Goal: Transaction & Acquisition: Book appointment/travel/reservation

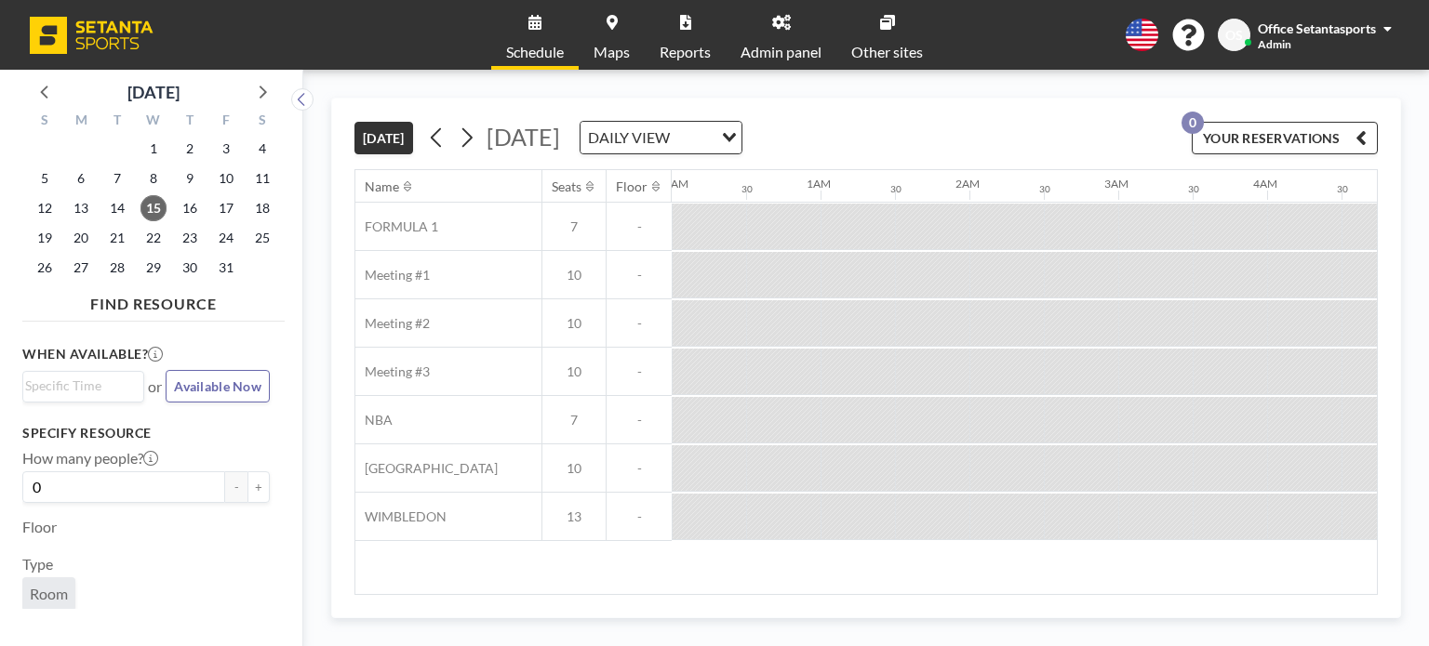
scroll to position [0, 1563]
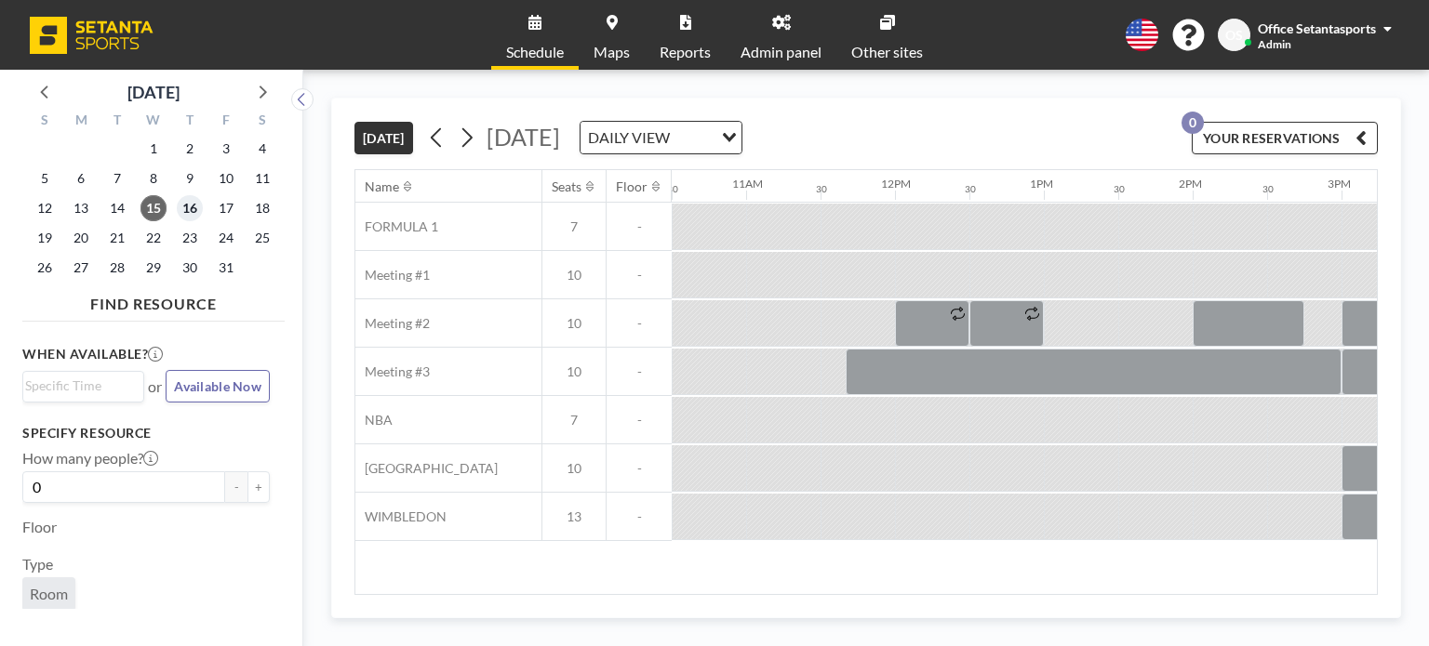
click at [190, 209] on span "16" at bounding box center [190, 208] width 26 height 26
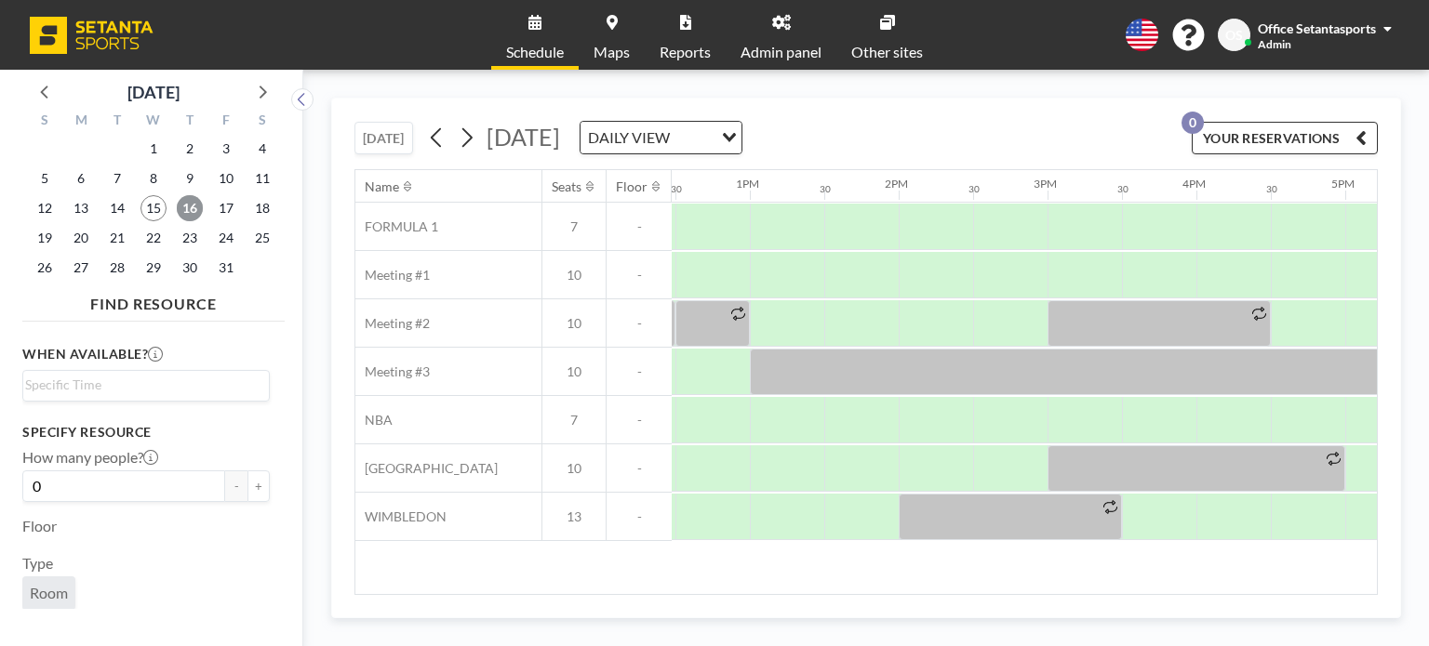
scroll to position [0, 1825]
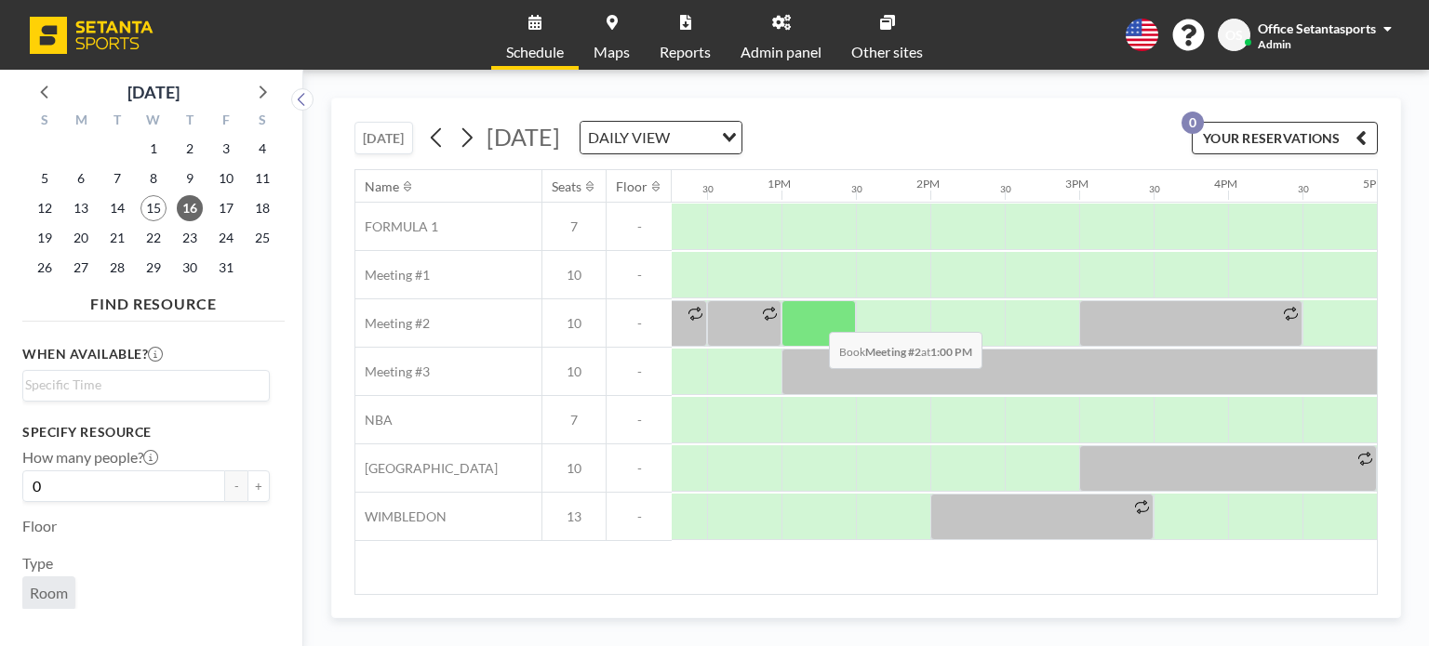
click at [814, 317] on div at bounding box center [818, 323] width 74 height 47
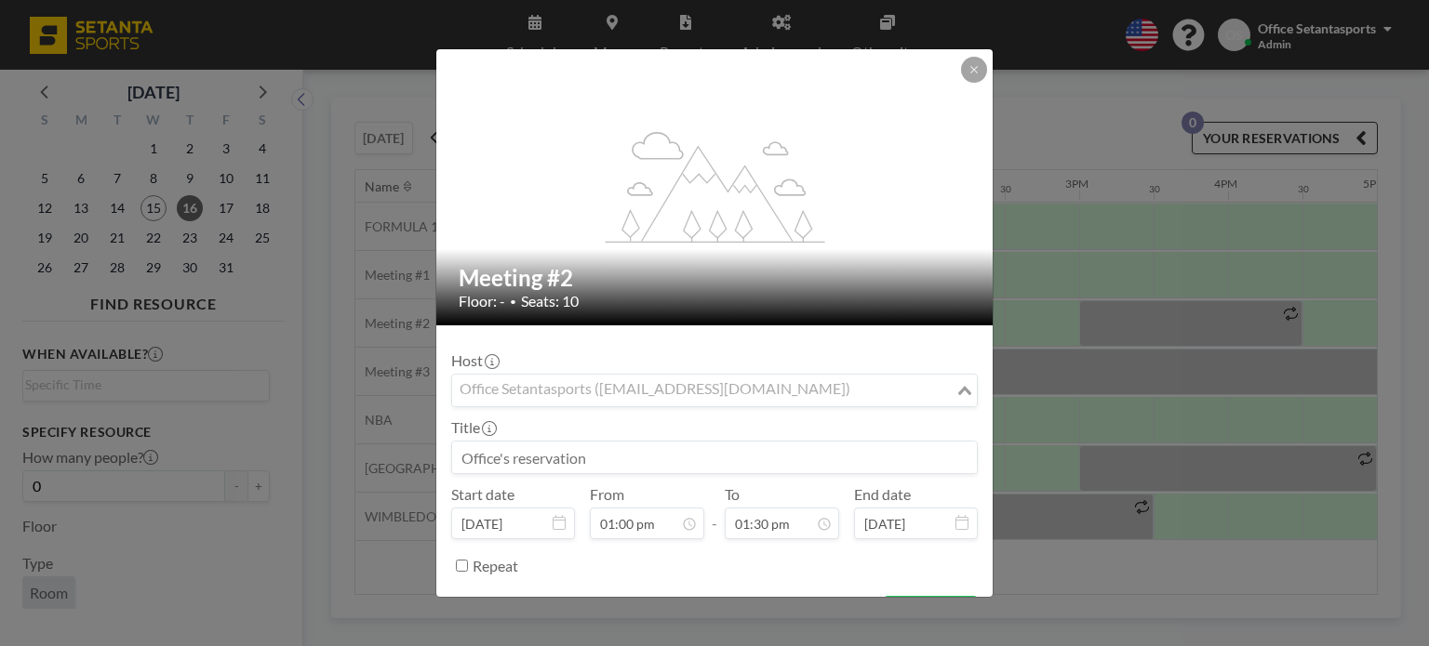
click at [726, 387] on div "Office Setantasports ([EMAIL_ADDRESS][DOMAIN_NAME])" at bounding box center [703, 389] width 503 height 28
click at [625, 449] on input at bounding box center [714, 458] width 525 height 32
type input "ა"
type input "m"
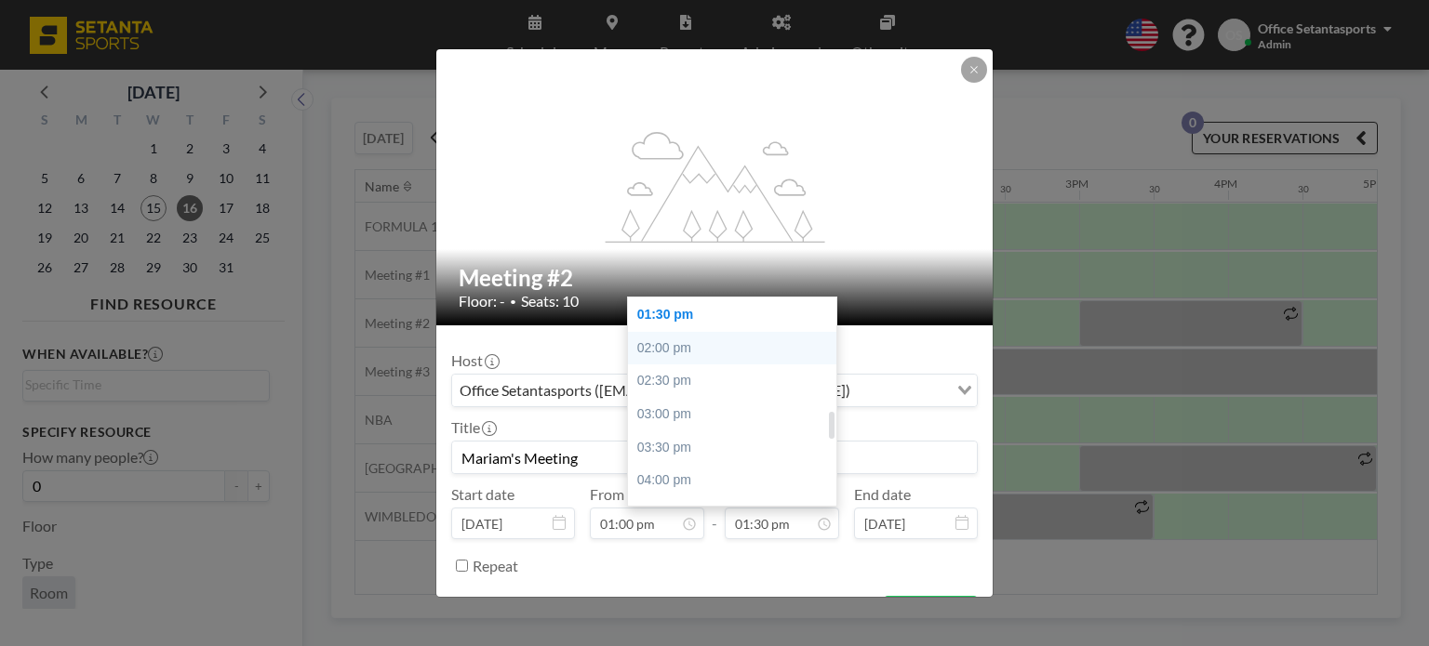
type input "Mariam's Meeting"
click at [691, 342] on div "02:00 pm" at bounding box center [737, 348] width 218 height 33
type input "02:00 pm"
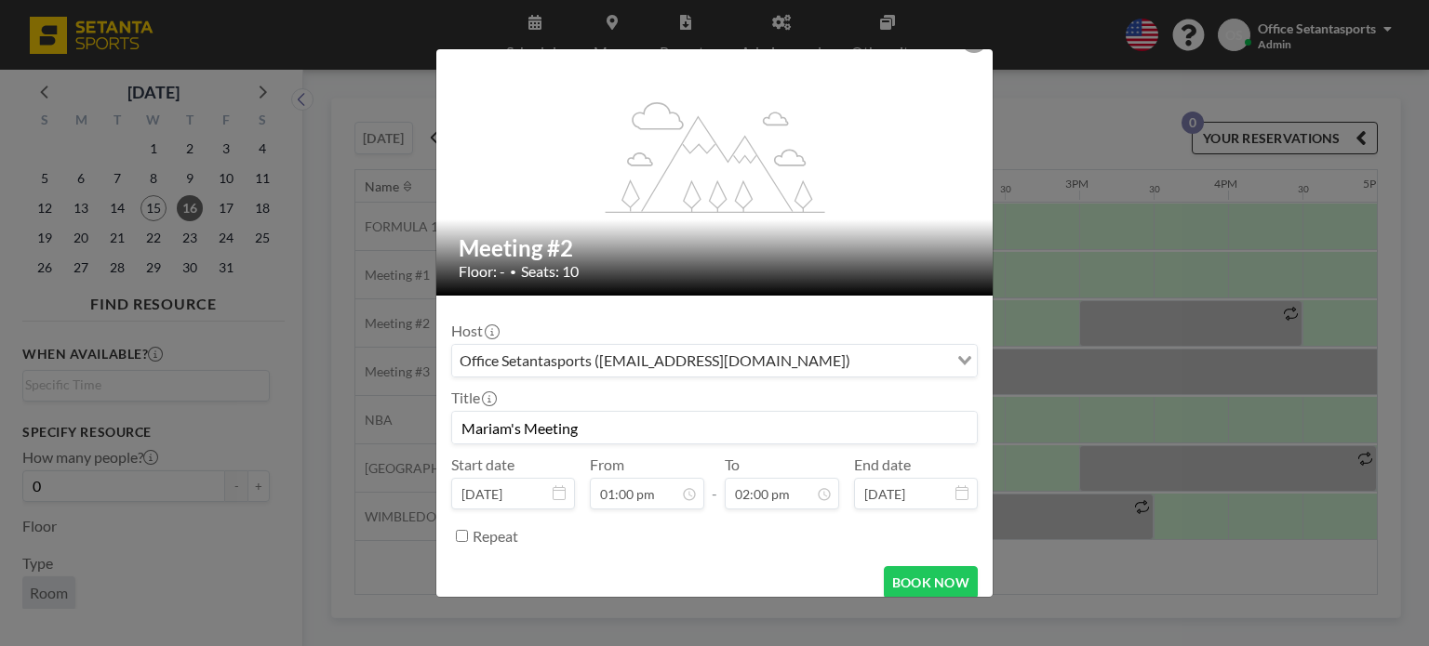
scroll to position [45, 0]
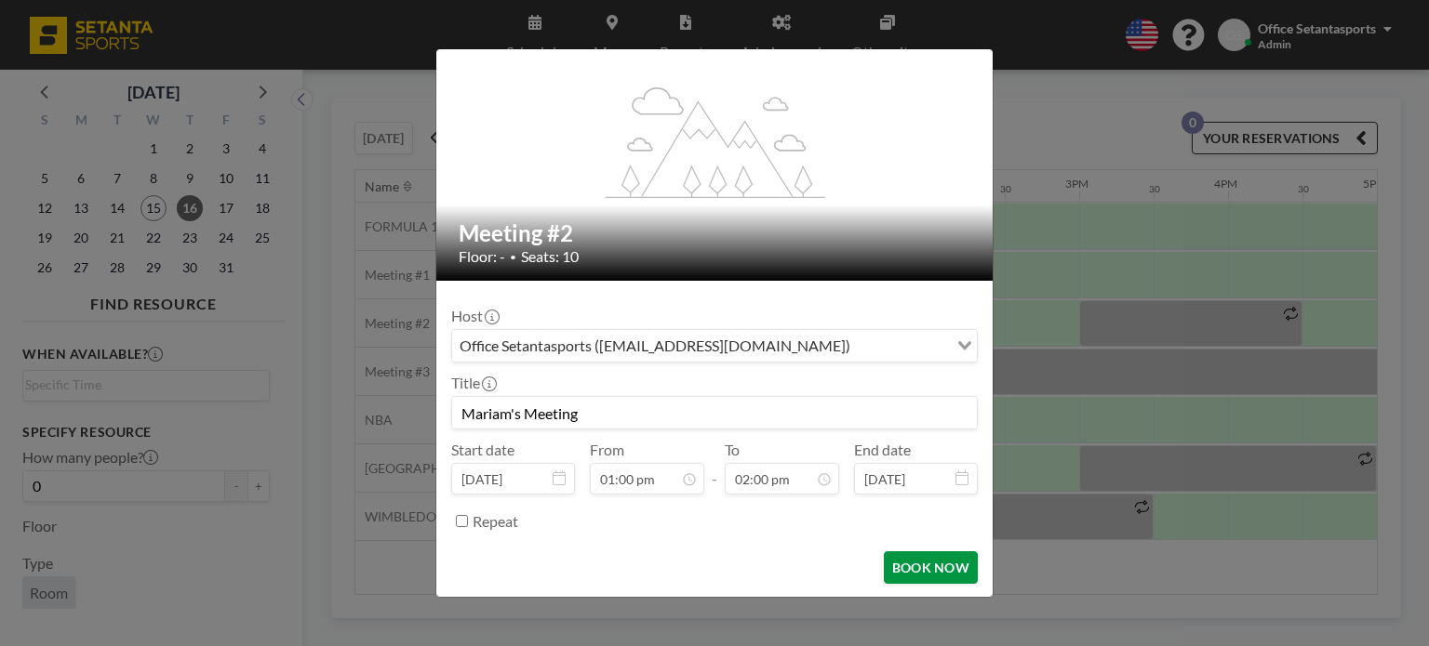
click at [920, 566] on button "BOOK NOW" at bounding box center [931, 568] width 94 height 33
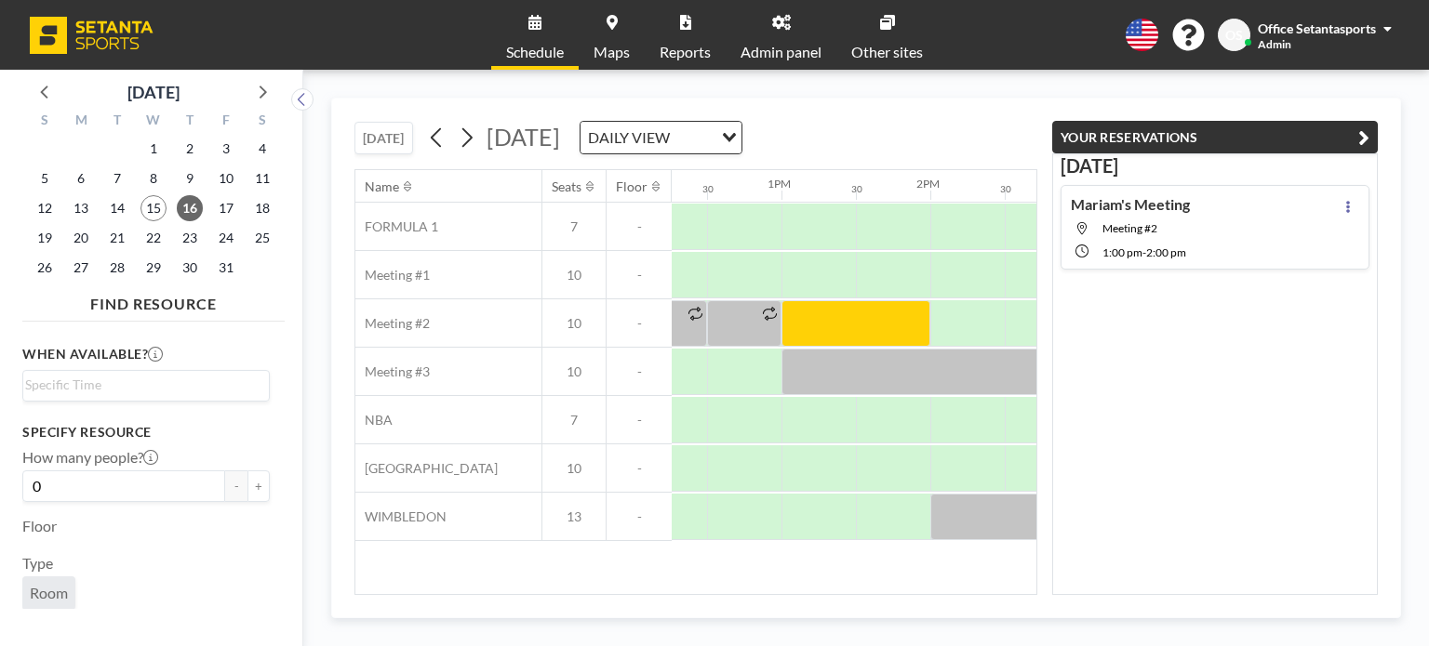
click at [1369, 139] on button "YOUR RESERVATIONS" at bounding box center [1215, 137] width 326 height 33
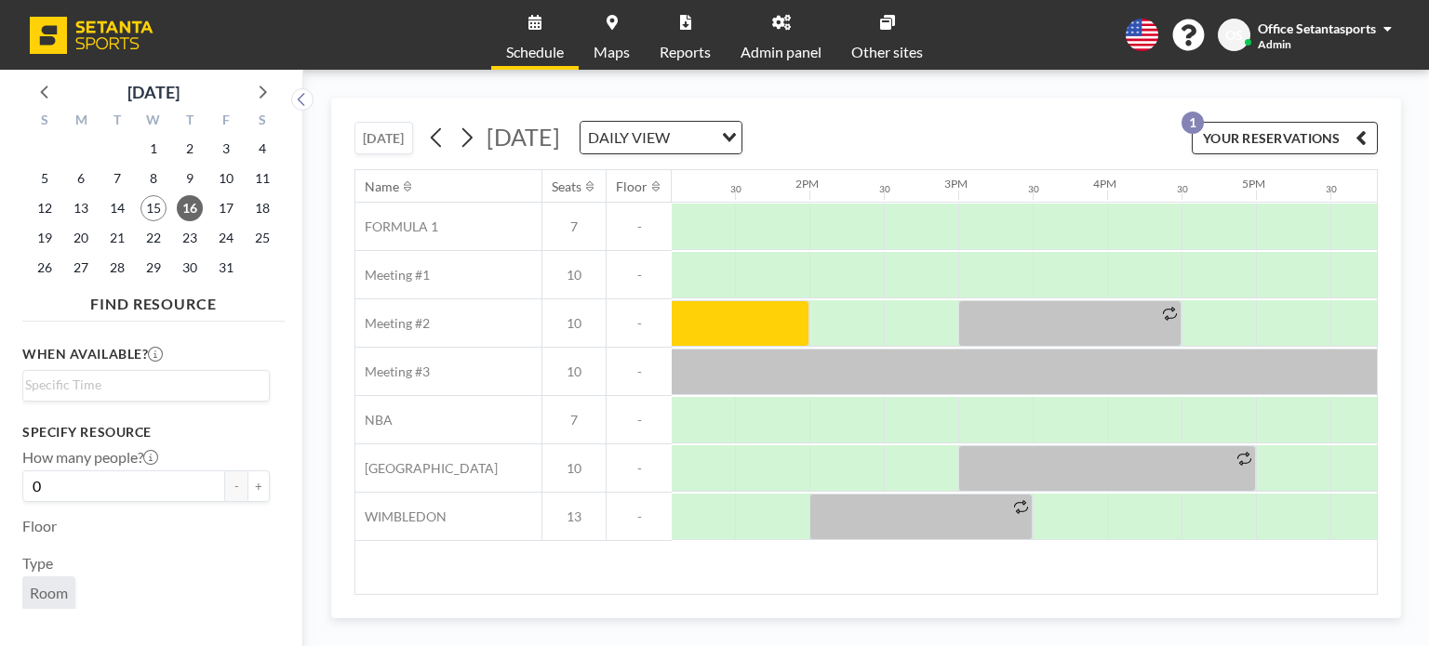
scroll to position [0, 1987]
